Goal: Task Accomplishment & Management: Use online tool/utility

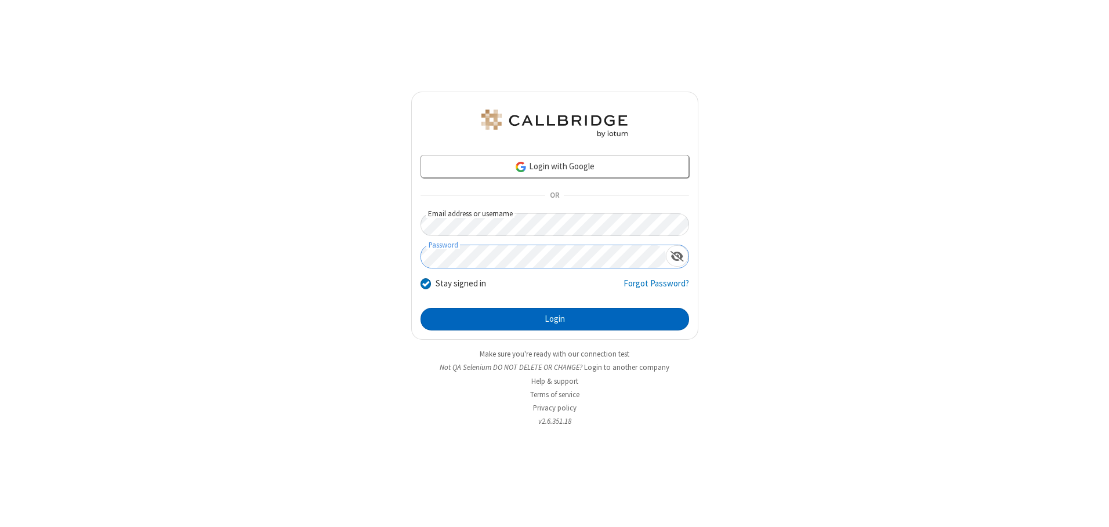
click at [555, 319] on button "Login" at bounding box center [555, 319] width 269 height 23
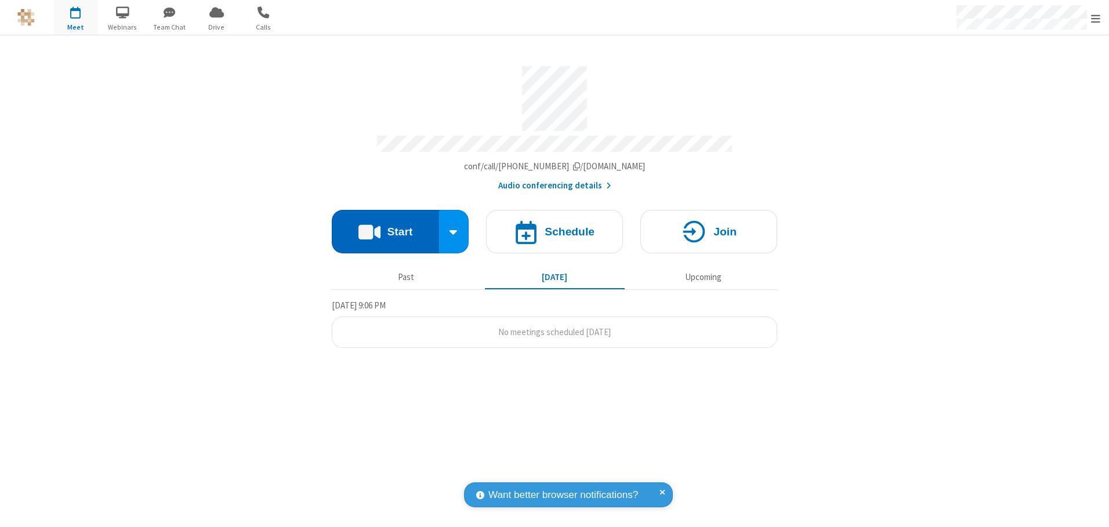
click at [385, 227] on button "Start" at bounding box center [385, 232] width 107 height 44
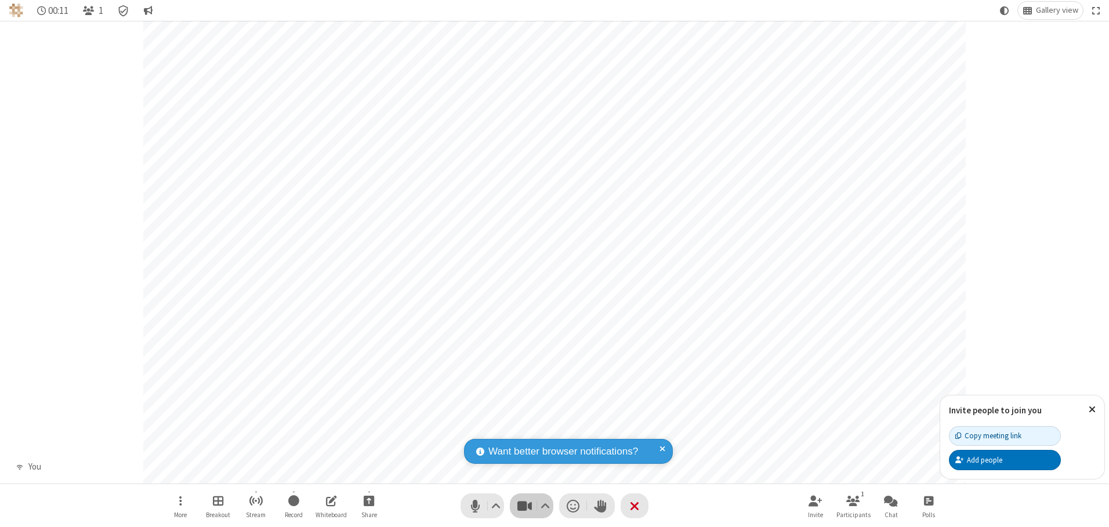
click at [524, 506] on span "Stop video (Alt+V)" at bounding box center [524, 506] width 17 height 17
click at [524, 506] on span "Start video (Alt+V)" at bounding box center [524, 506] width 17 height 17
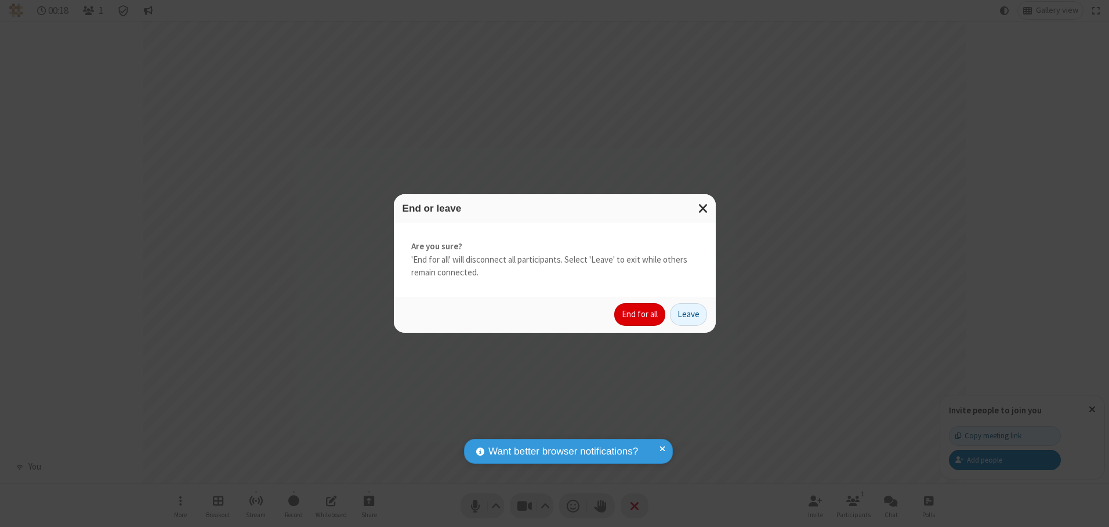
click at [640, 314] on button "End for all" at bounding box center [639, 314] width 51 height 23
